Goal: Check status

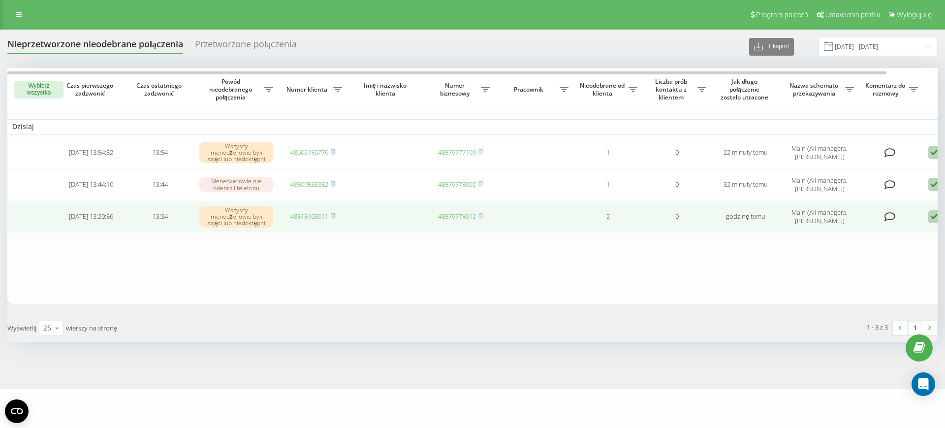
click at [306, 222] on td "48515103011" at bounding box center [312, 216] width 69 height 32
drag, startPoint x: 311, startPoint y: 218, endPoint x: 321, endPoint y: 208, distance: 14.3
click at [311, 218] on link "48515103011" at bounding box center [309, 216] width 38 height 9
